Goal: Find specific page/section: Find specific page/section

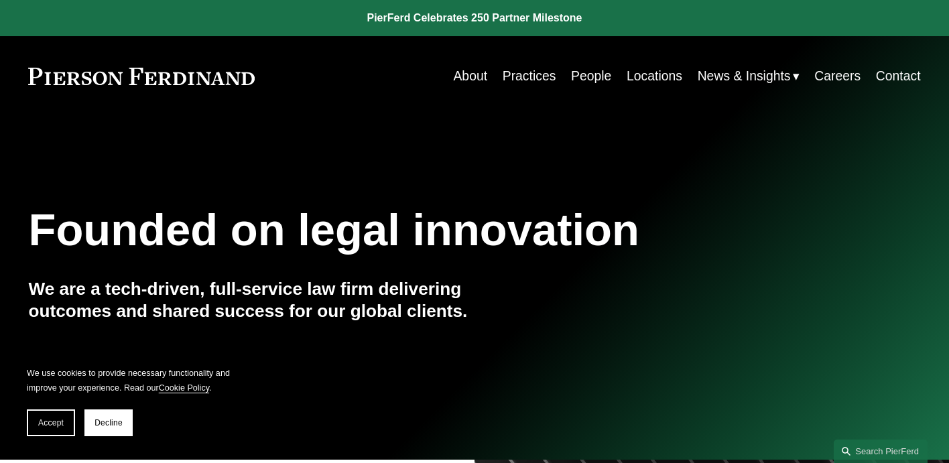
click at [586, 74] on link "People" at bounding box center [591, 76] width 40 height 26
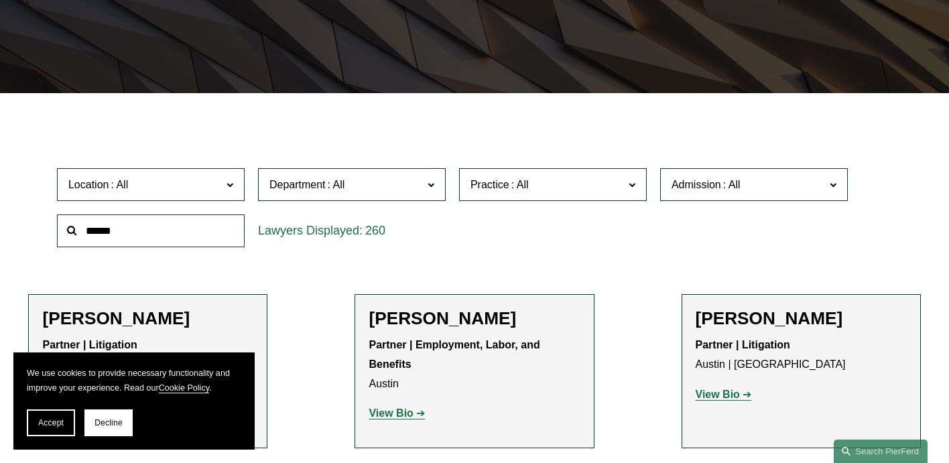
scroll to position [283, 0]
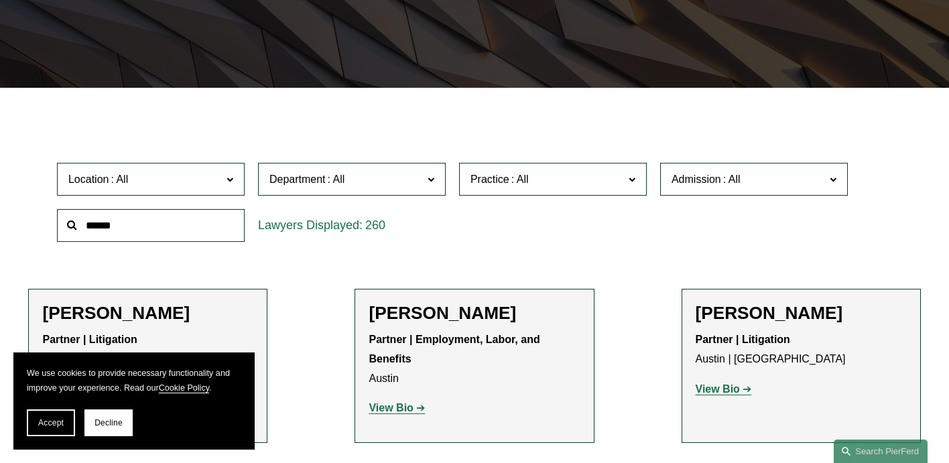
click at [228, 178] on span at bounding box center [229, 178] width 7 height 17
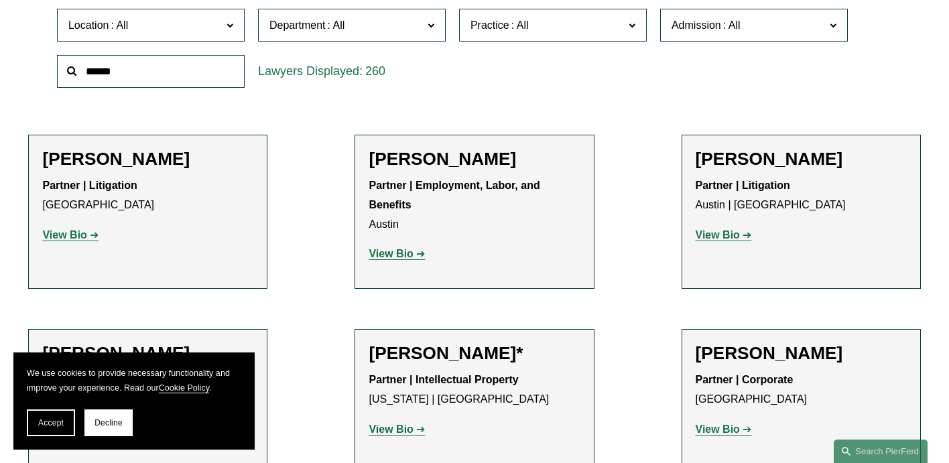
scroll to position [537, 0]
click at [0, 0] on link "[GEOGRAPHIC_DATA]" at bounding box center [0, 0] width 0 height 0
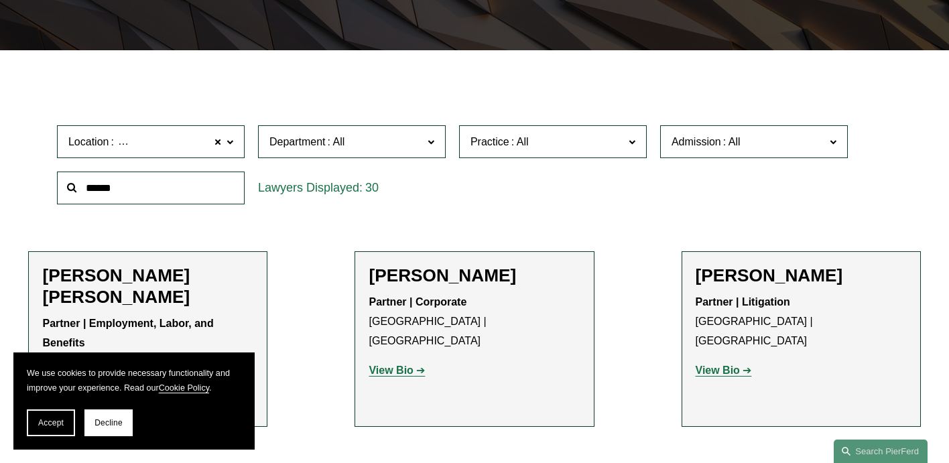
scroll to position [323, 0]
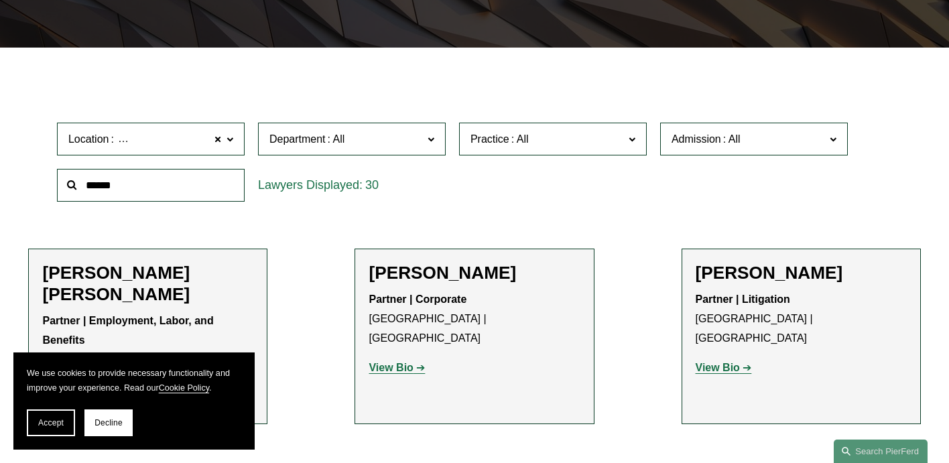
click at [127, 186] on input "text" at bounding box center [151, 185] width 188 height 33
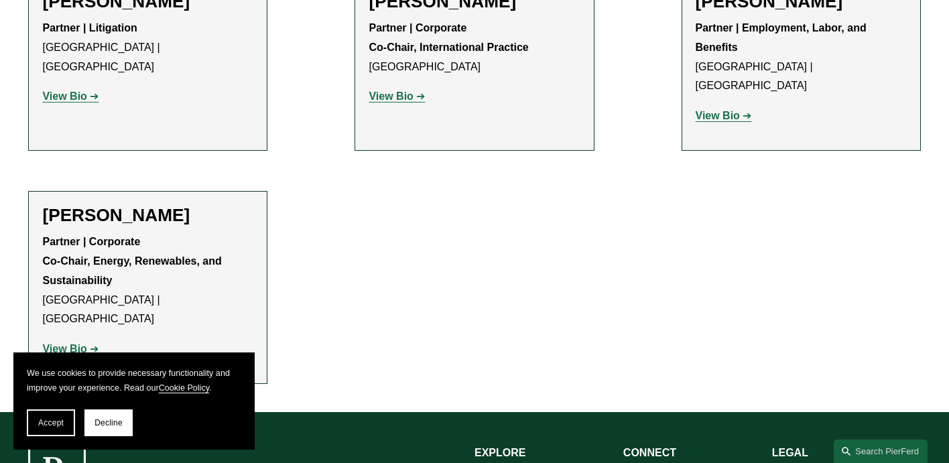
scroll to position [612, 0]
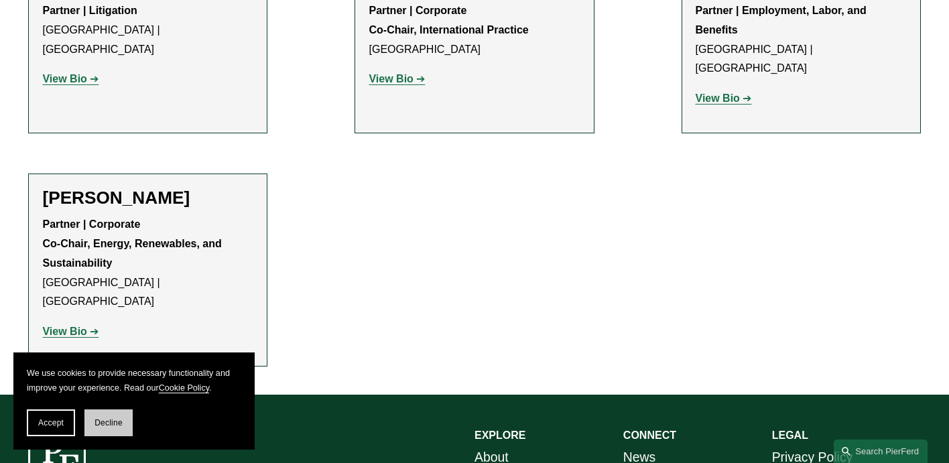
type input "****"
click at [102, 419] on span "Decline" at bounding box center [108, 422] width 28 height 9
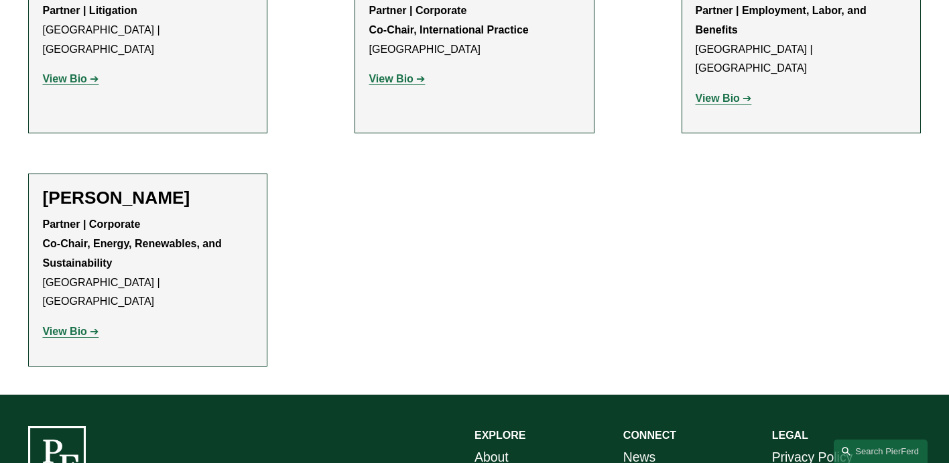
click at [76, 326] on strong "View Bio" at bounding box center [64, 331] width 44 height 11
